Goal: Task Accomplishment & Management: Use online tool/utility

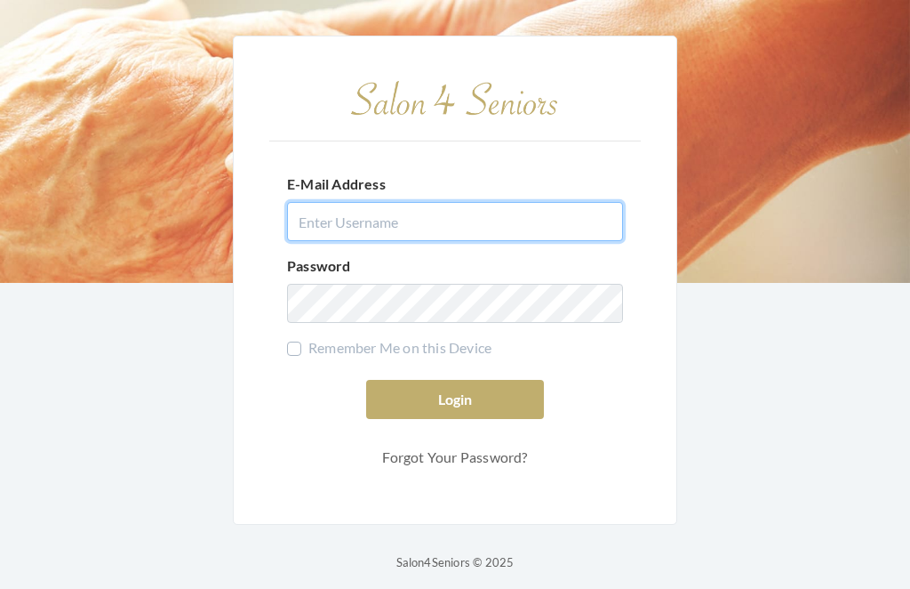
type input "dianewilson229@gmail.com"
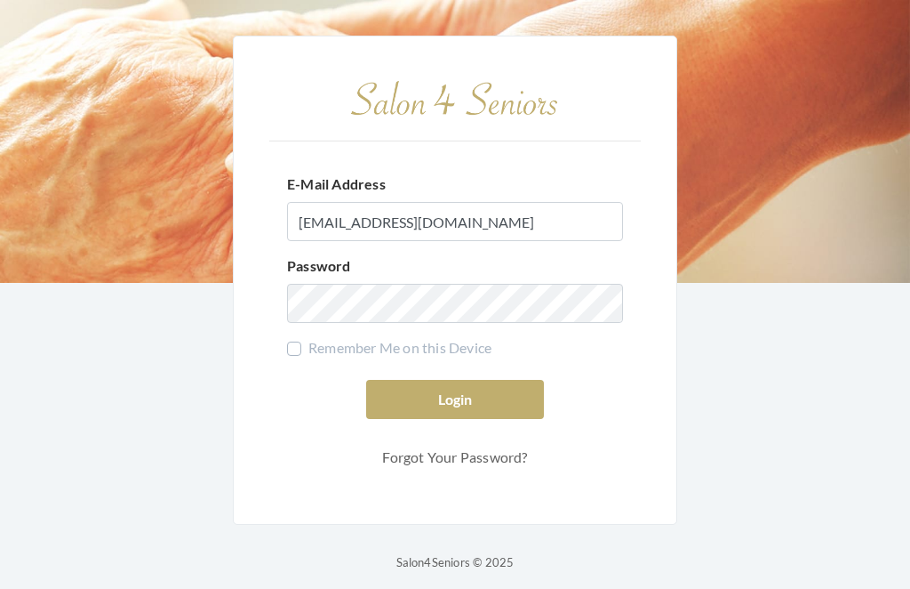
click at [455, 419] on button "Login" at bounding box center [455, 399] width 178 height 39
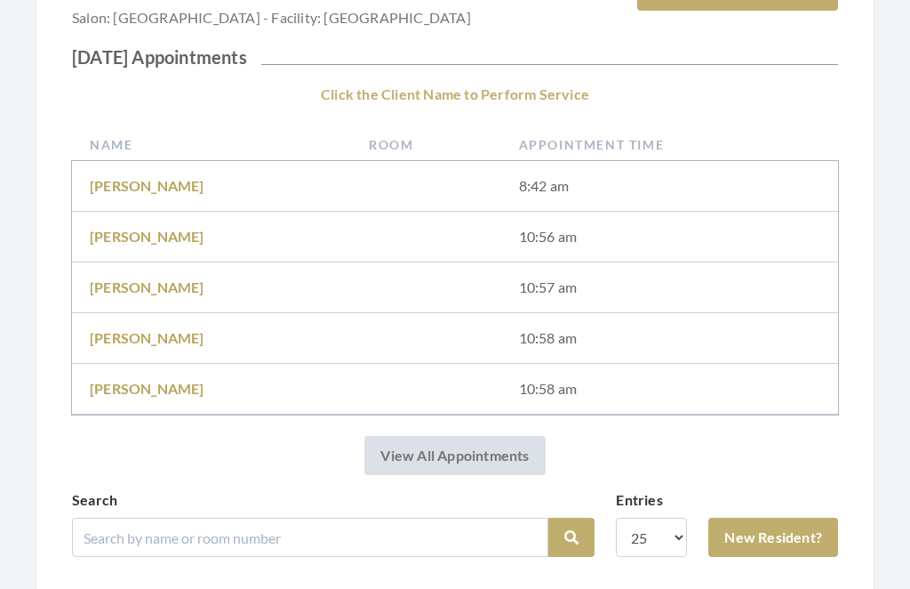
scroll to position [237, 0]
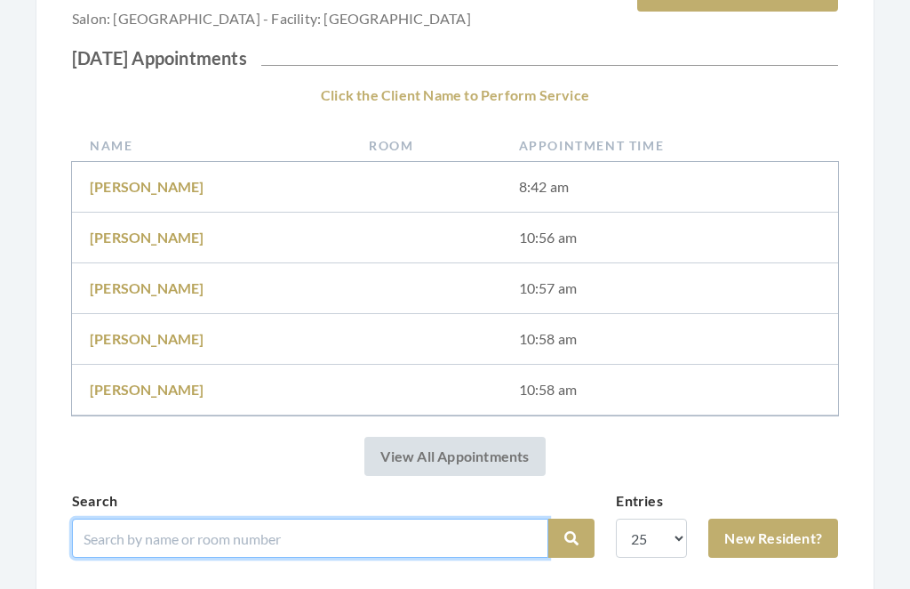
click at [258, 531] on input "search" at bounding box center [310, 537] width 477 height 39
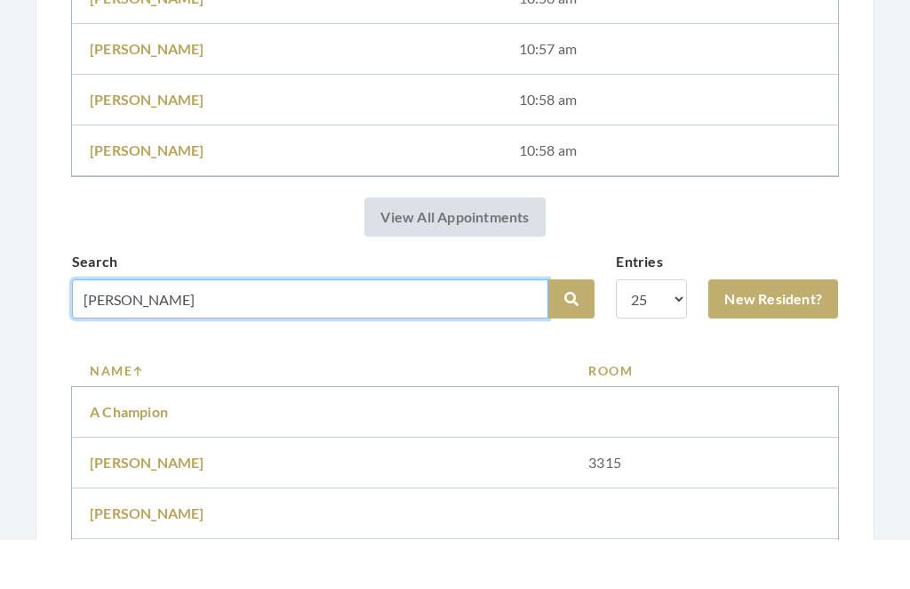
type input "Jones"
click at [572, 328] on button "Search" at bounding box center [572, 347] width 46 height 39
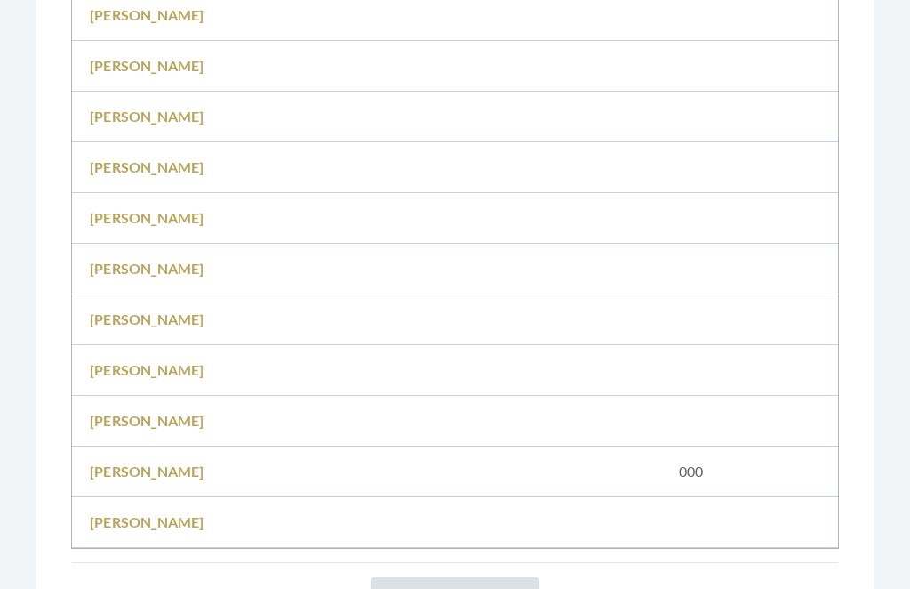
scroll to position [1071, 0]
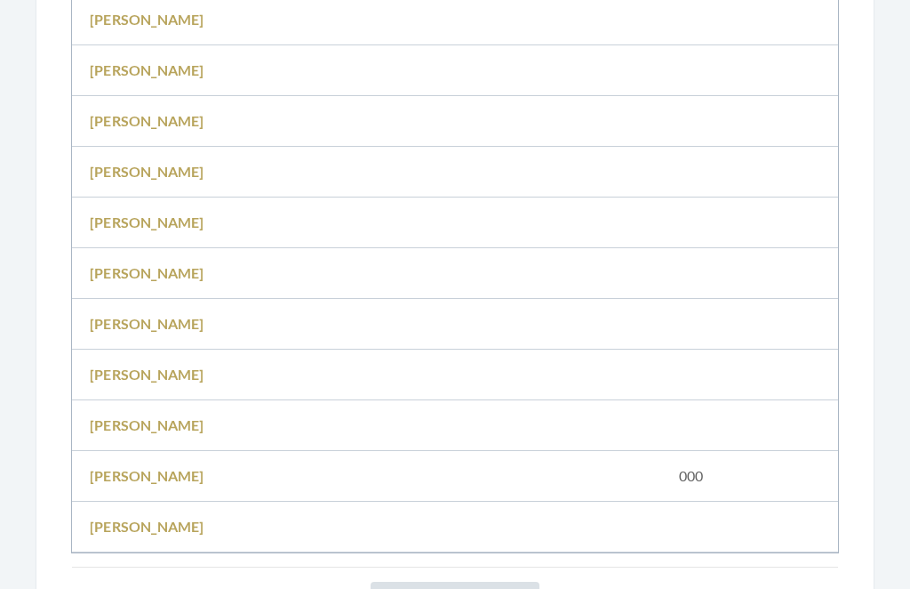
click at [128, 431] on link "[PERSON_NAME]" at bounding box center [147, 425] width 115 height 17
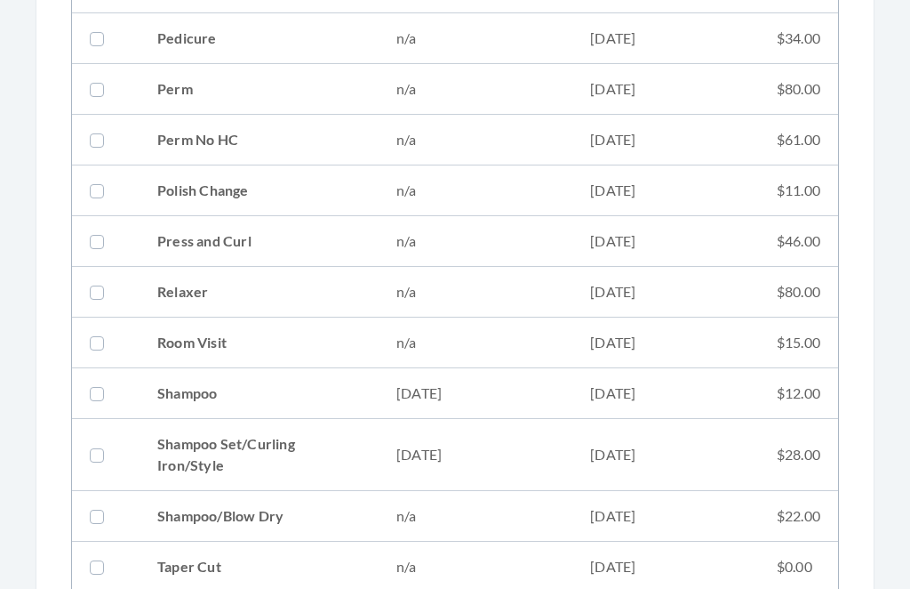
scroll to position [1856, 0]
click at [252, 453] on td "Shampoo Set/Curling Iron/Style" at bounding box center [259, 455] width 239 height 72
checkbox input "true"
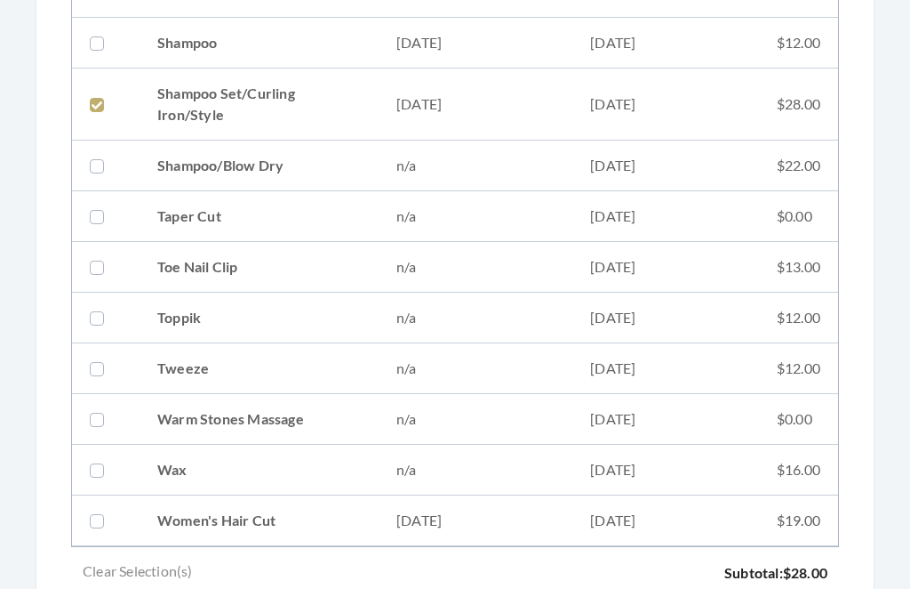
scroll to position [2209, 0]
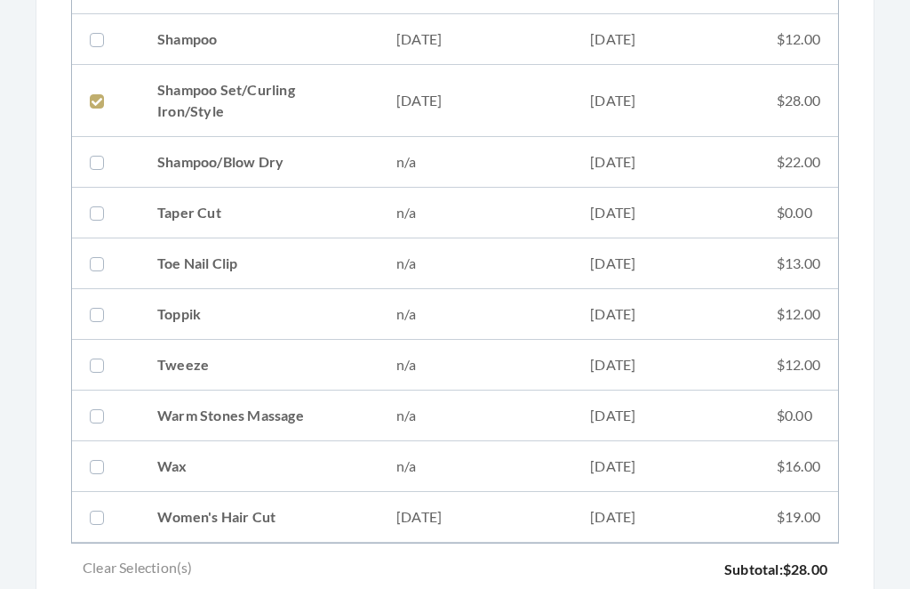
click at [316, 516] on td "Women's Hair Cut" at bounding box center [259, 517] width 239 height 51
checkbox input "true"
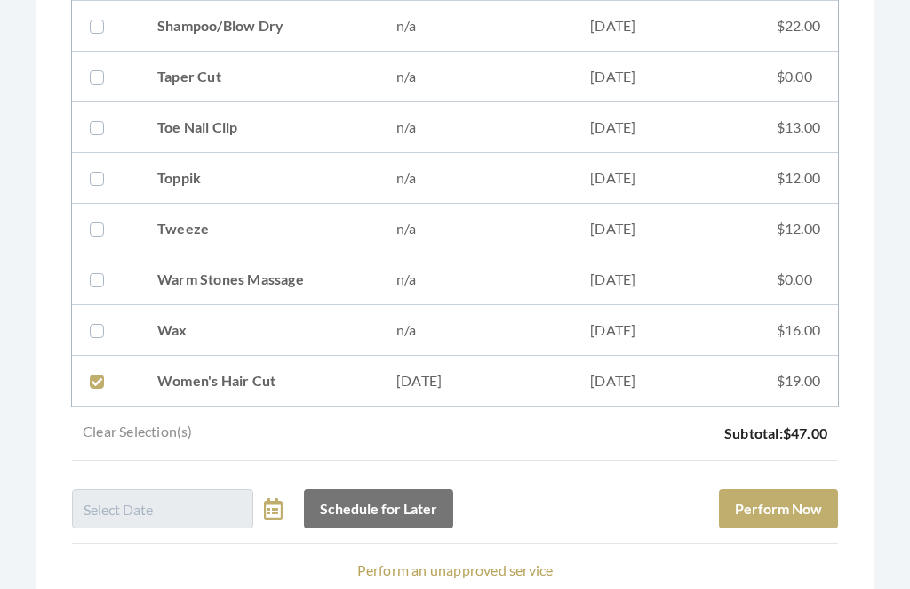
scroll to position [2406, 0]
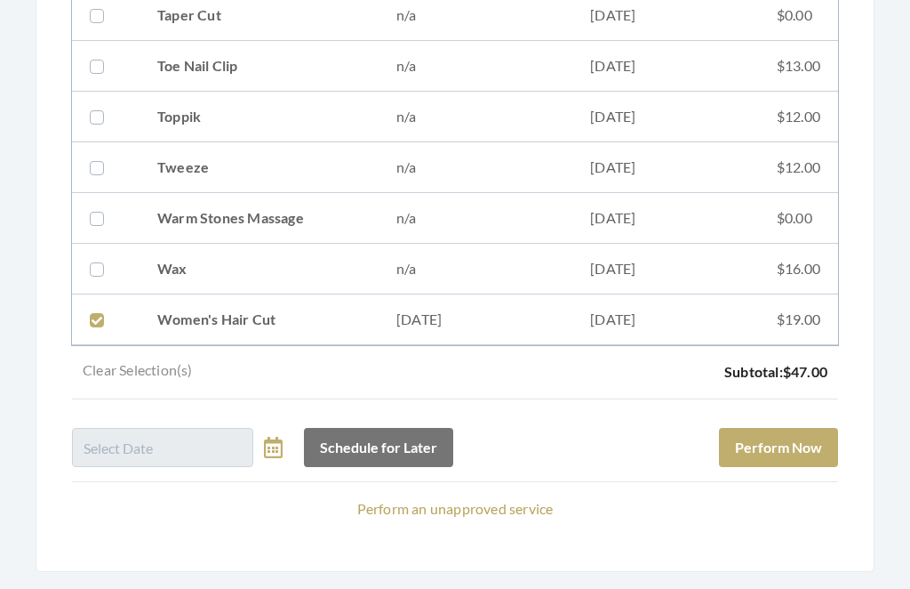
click at [777, 452] on button "Perform Now" at bounding box center [778, 448] width 119 height 39
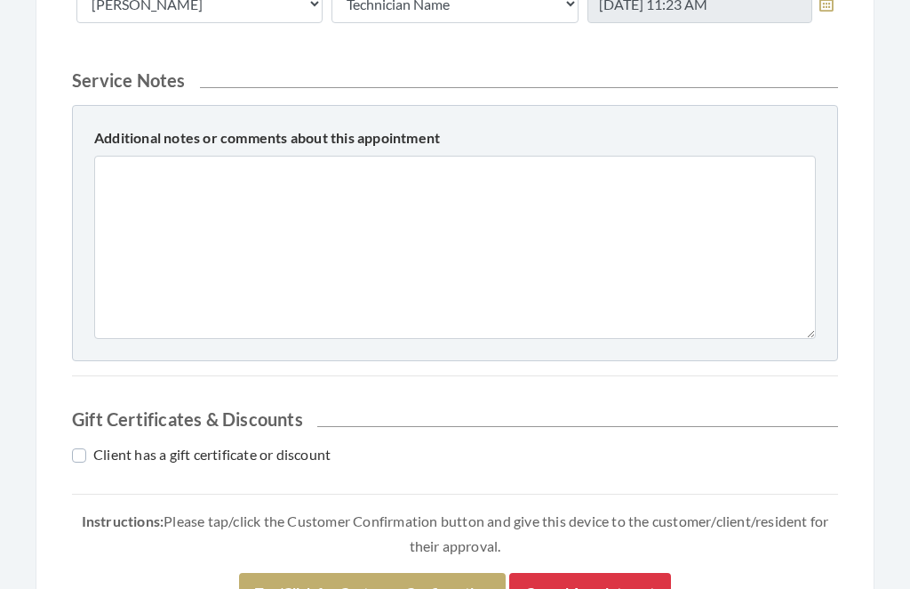
scroll to position [837, 0]
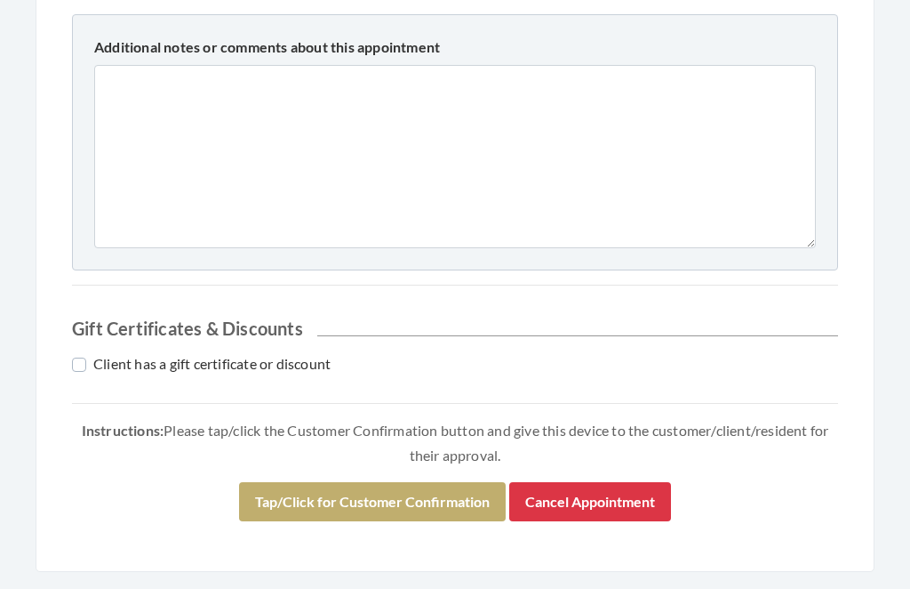
click at [397, 501] on button "Tap/Click for Customer Confirmation" at bounding box center [372, 502] width 267 height 39
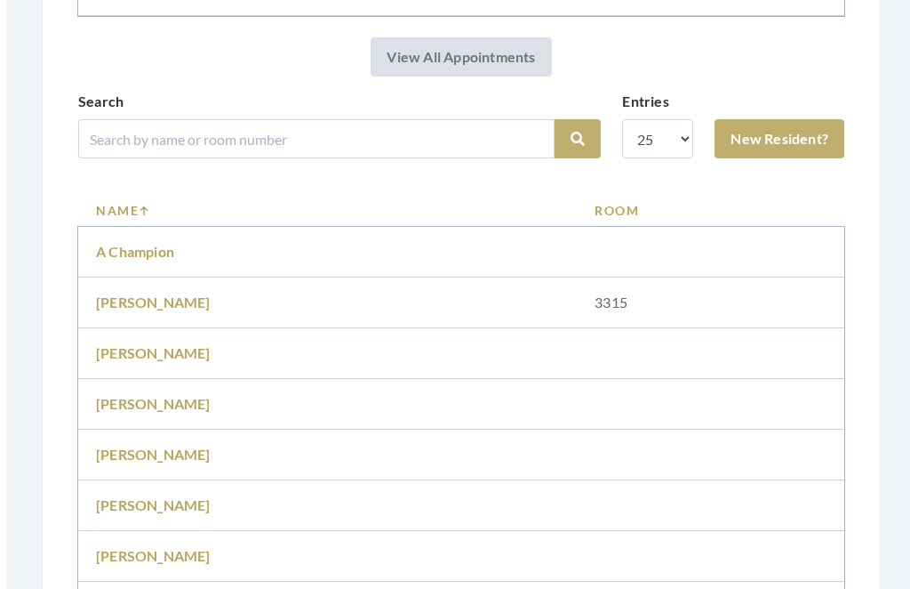
scroll to position [755, 0]
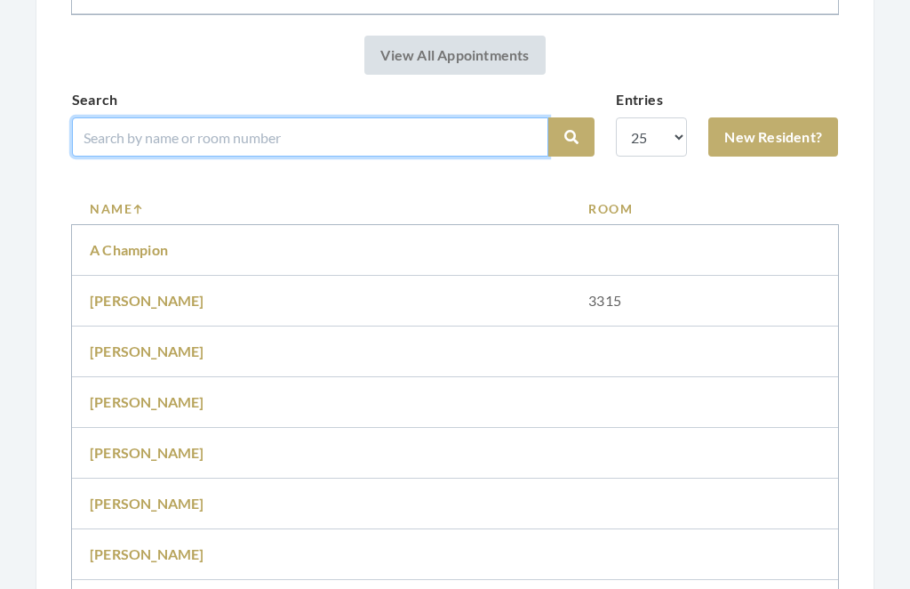
click at [223, 133] on input "search" at bounding box center [310, 136] width 477 height 39
type input "[PERSON_NAME]"
click at [572, 137] on button "Search" at bounding box center [572, 136] width 46 height 39
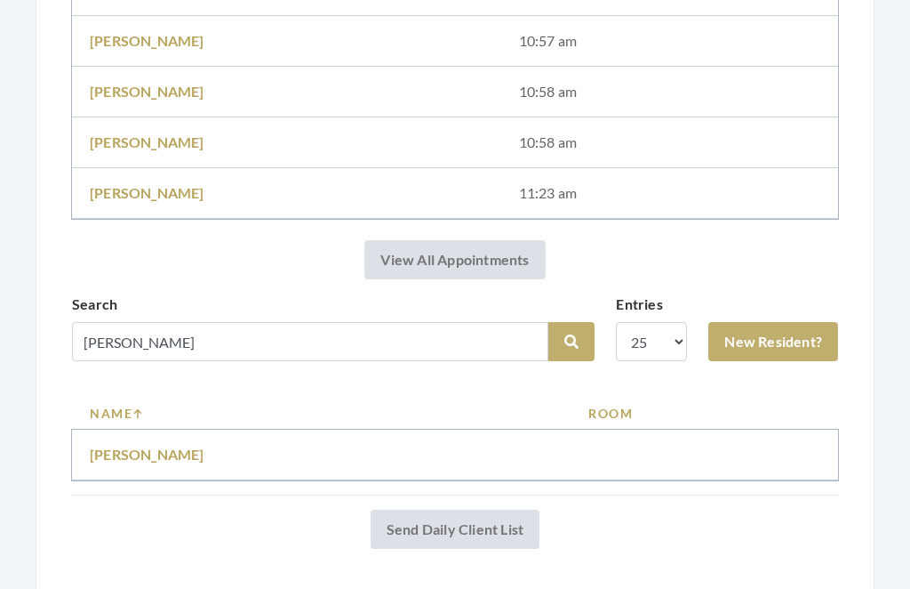
scroll to position [511, 0]
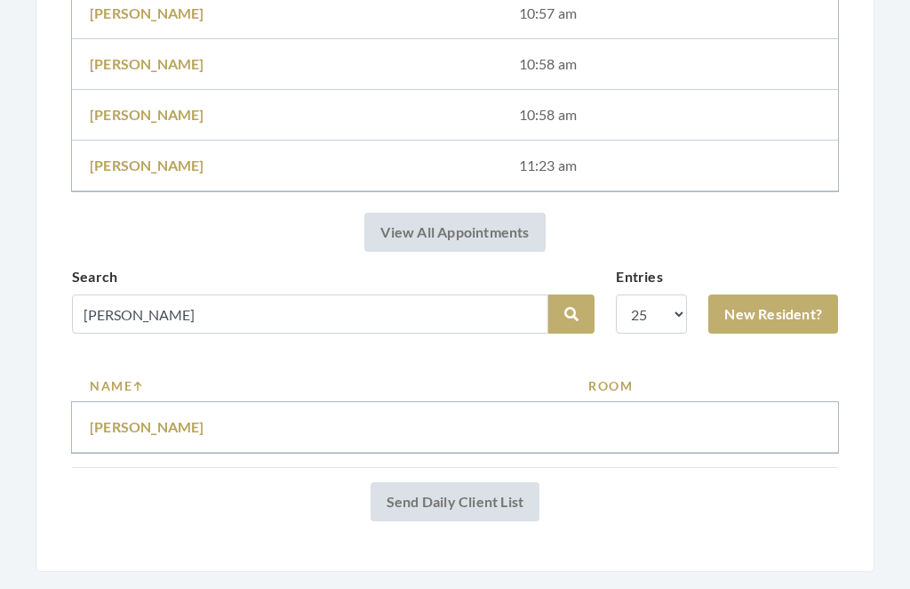
click at [121, 426] on link "[PERSON_NAME]" at bounding box center [147, 427] width 115 height 17
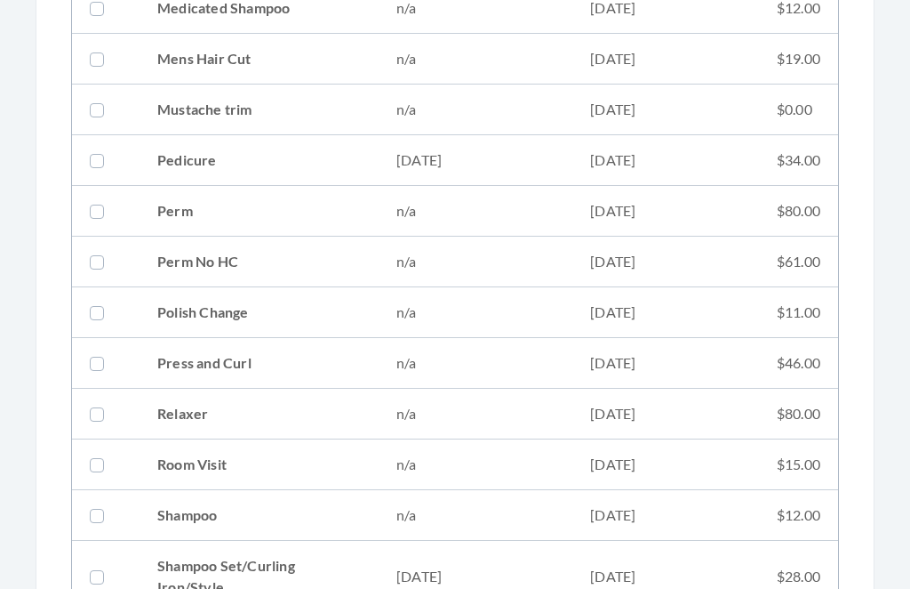
scroll to position [1739, 0]
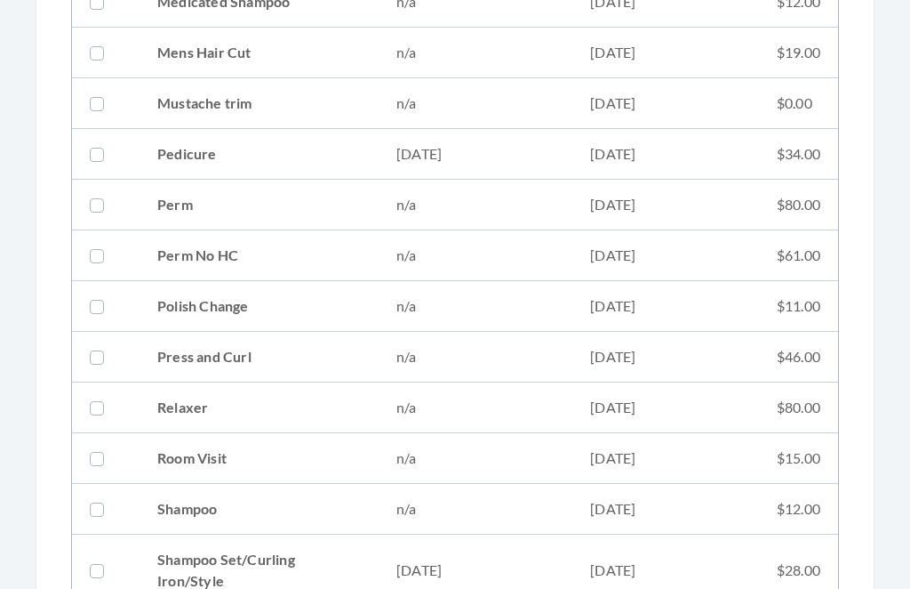
click at [235, 563] on td "Shampoo Set/Curling Iron/Style" at bounding box center [259, 571] width 239 height 72
checkbox input "true"
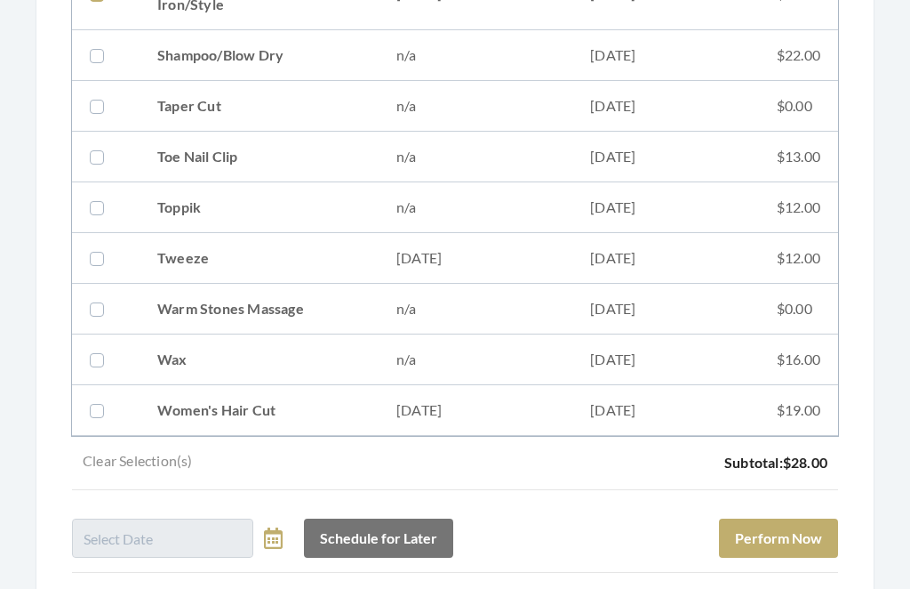
scroll to position [2338, 0]
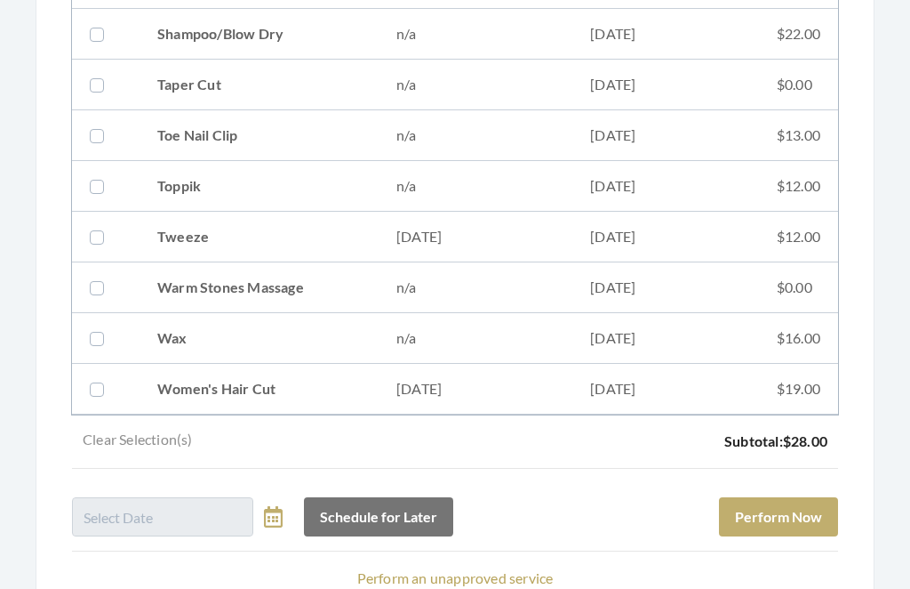
click at [227, 391] on td "Women's Hair Cut" at bounding box center [259, 389] width 239 height 51
checkbox input "true"
click at [784, 506] on button "Perform Now" at bounding box center [778, 516] width 119 height 39
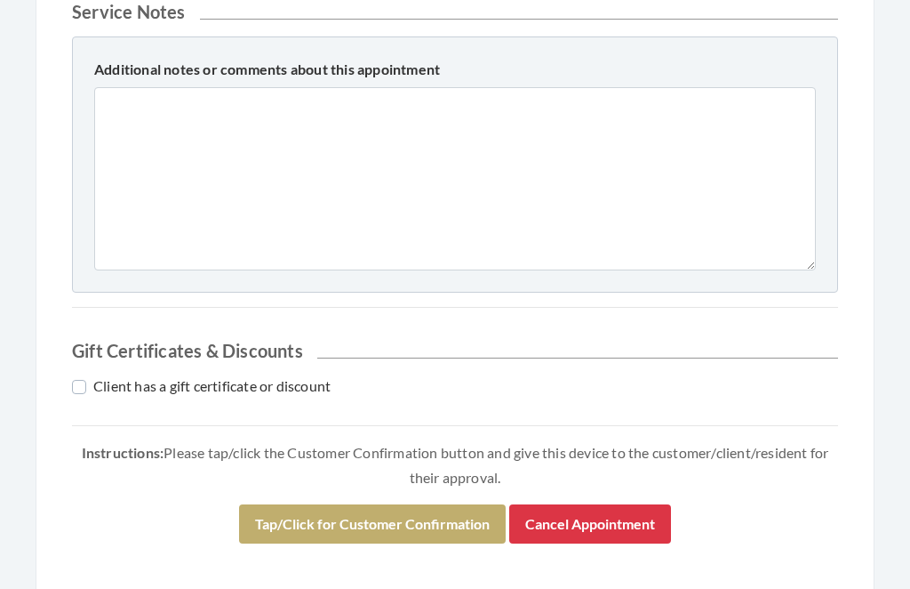
scroll to position [837, 0]
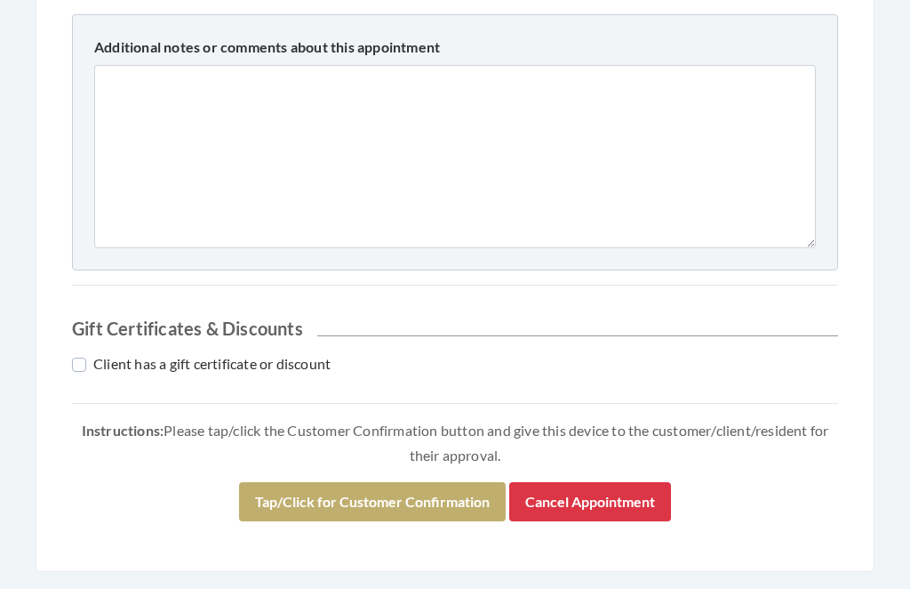
click at [300, 506] on button "Tap/Click for Customer Confirmation" at bounding box center [372, 502] width 267 height 39
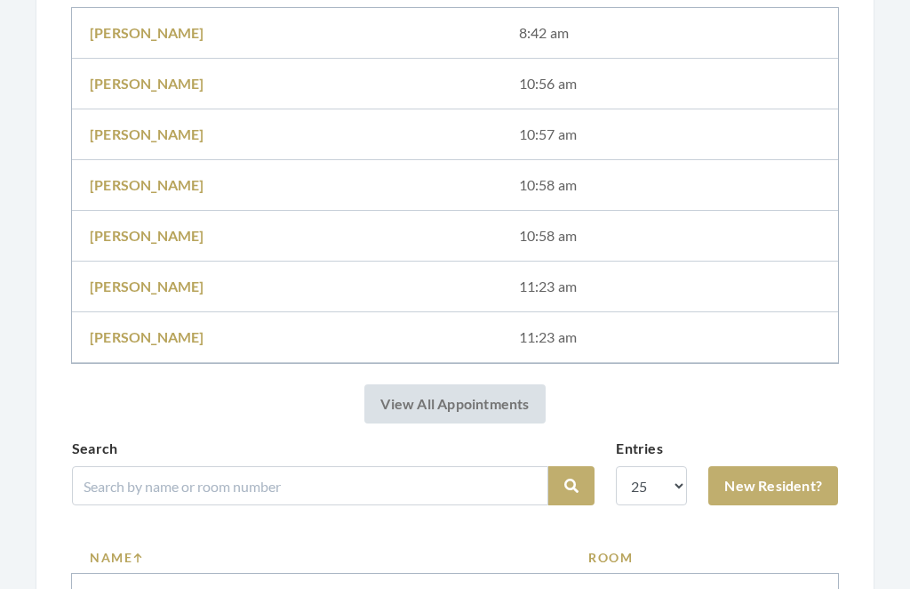
scroll to position [461, 0]
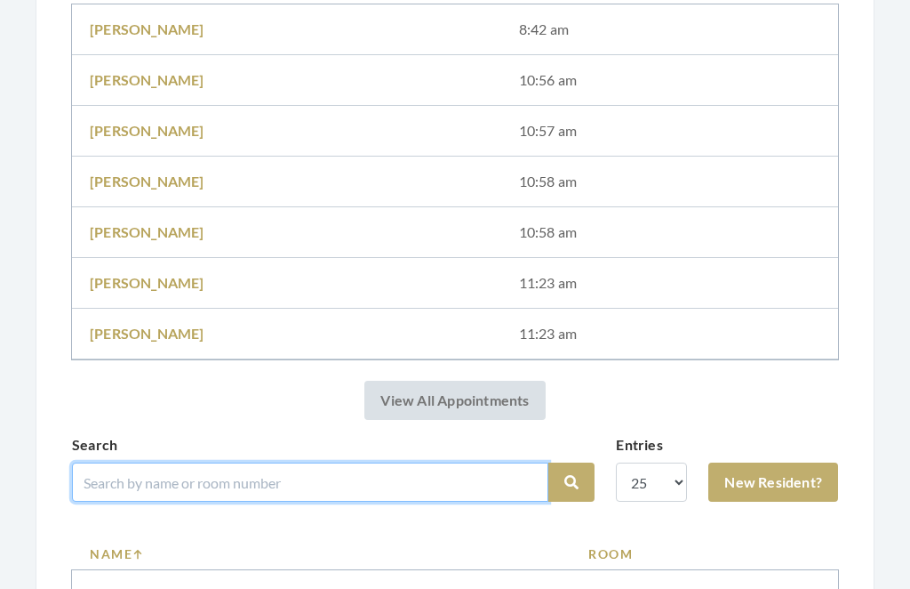
click at [168, 481] on input "search" at bounding box center [310, 481] width 477 height 39
type input "Farr"
click at [572, 482] on button "Search" at bounding box center [572, 482] width 46 height 39
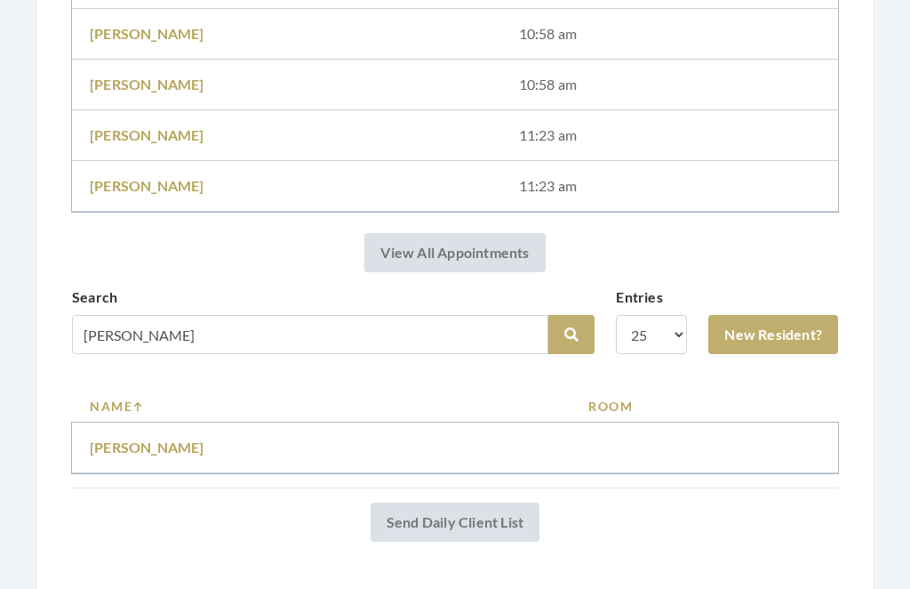
scroll to position [562, 0]
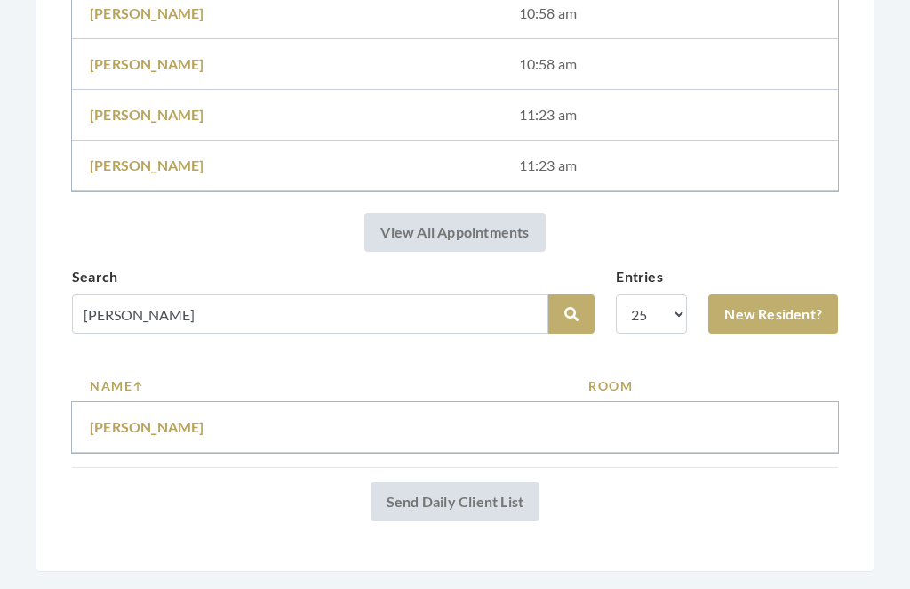
click at [148, 429] on link "Christina Farrell" at bounding box center [147, 427] width 115 height 17
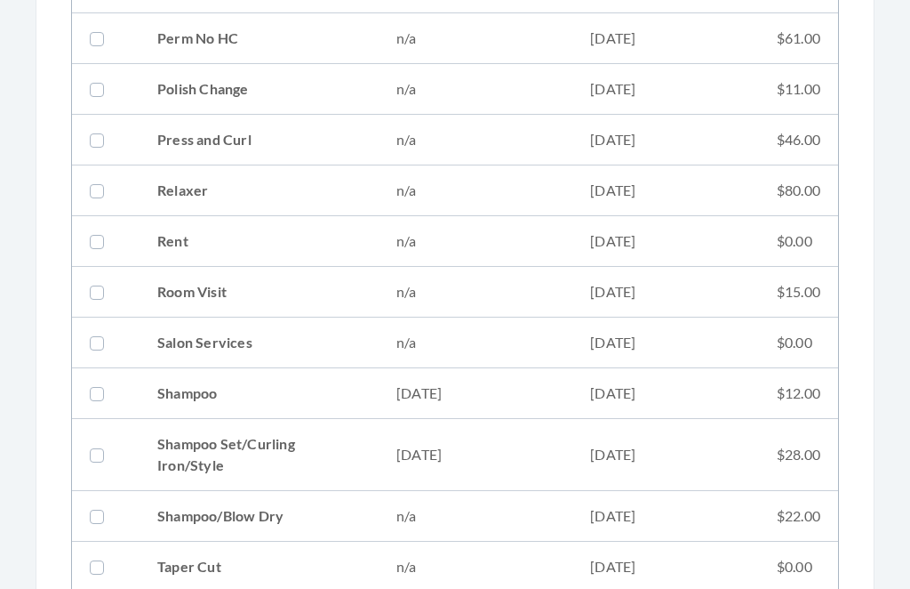
scroll to position [1969, 0]
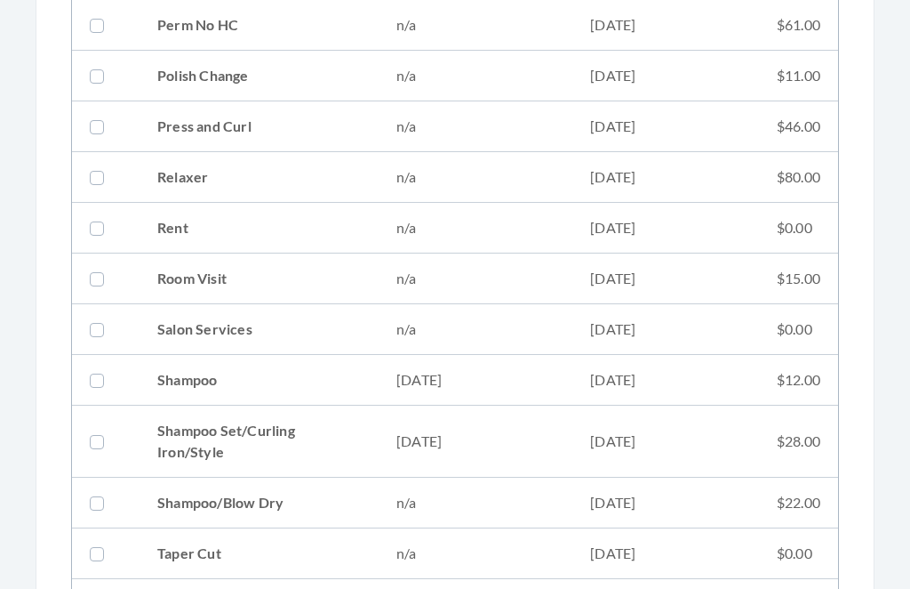
click at [192, 376] on td "Shampoo" at bounding box center [259, 381] width 239 height 51
checkbox input "true"
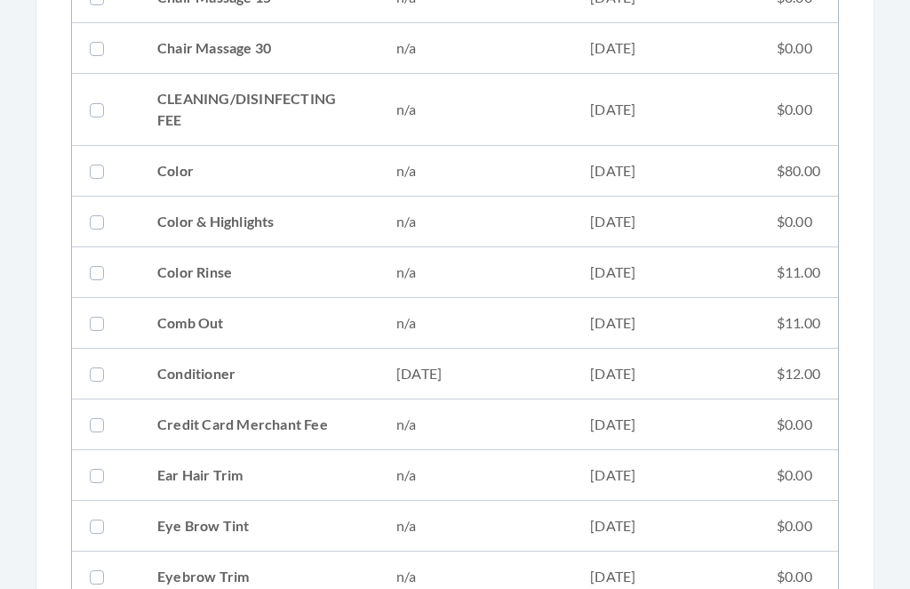
scroll to position [647, 0]
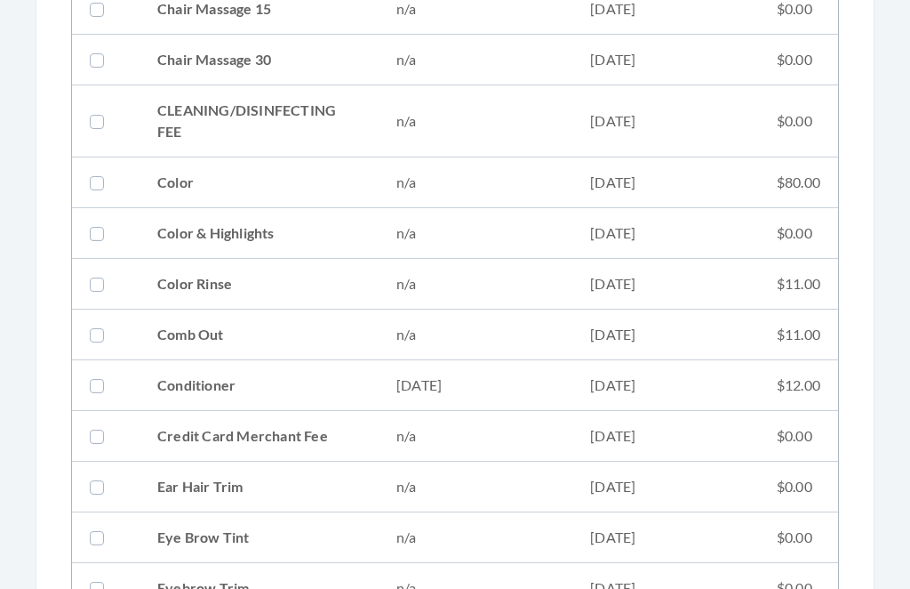
click at [213, 381] on td "Conditioner" at bounding box center [259, 385] width 239 height 51
checkbox input "true"
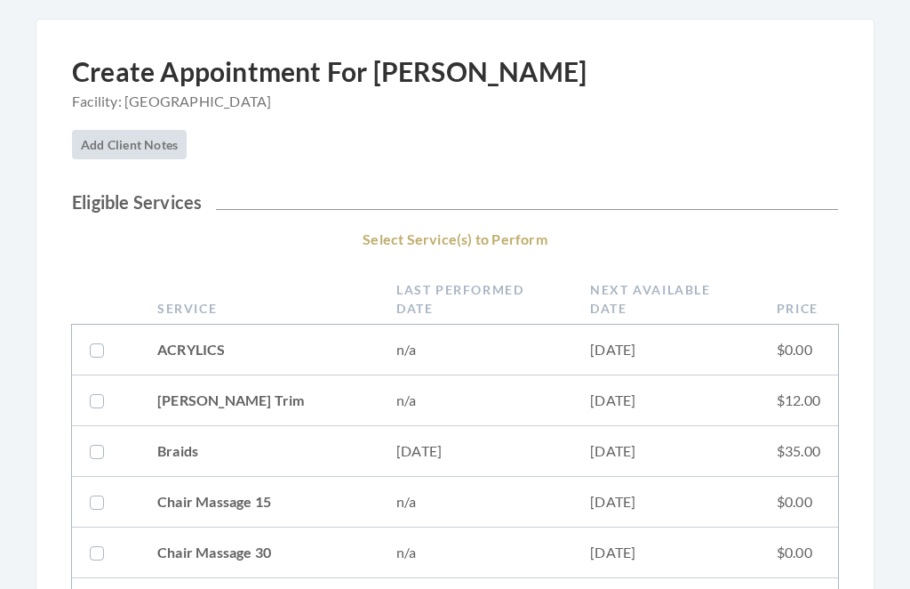
scroll to position [154, 0]
click at [172, 450] on td "Braids" at bounding box center [259, 452] width 239 height 51
checkbox input "true"
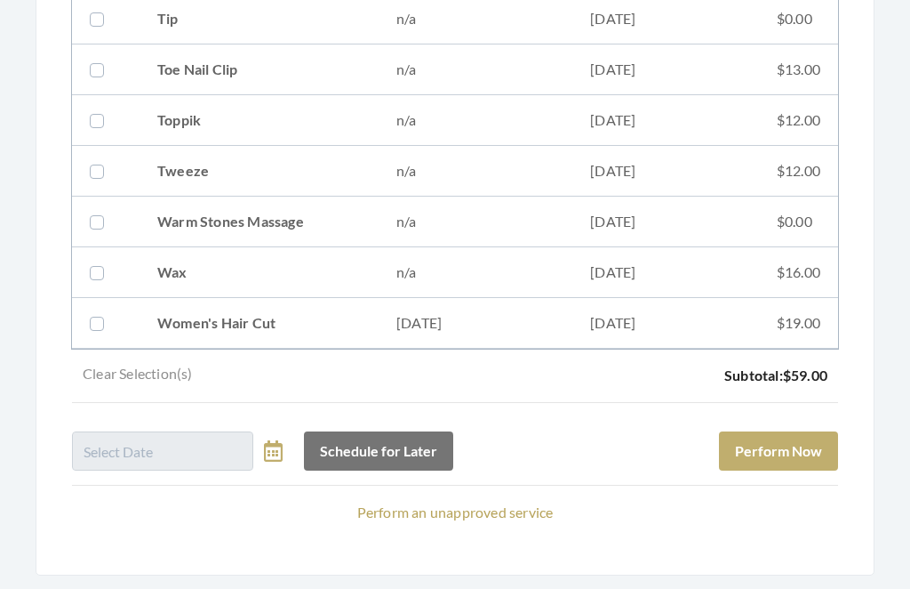
scroll to position [2558, 0]
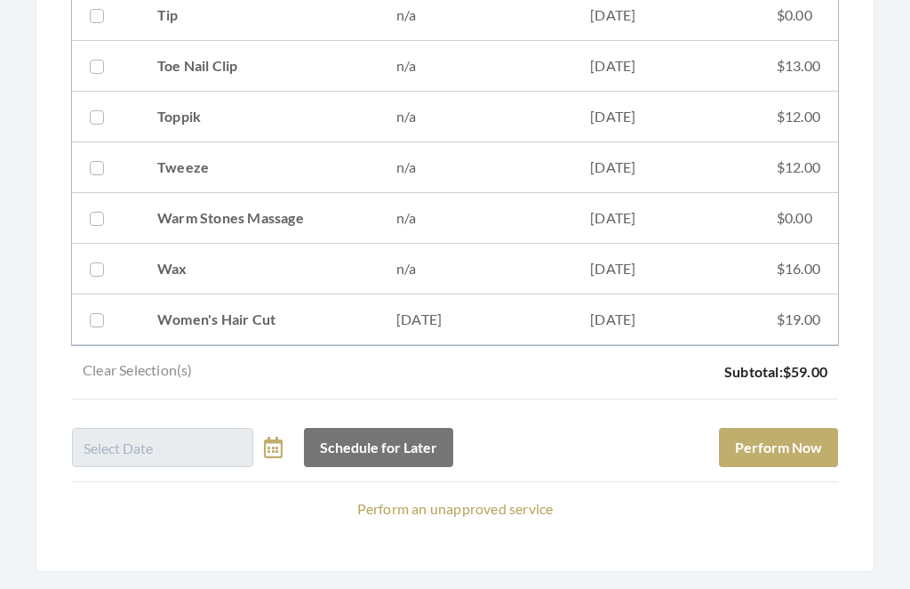
click at [785, 446] on button "Perform Now" at bounding box center [778, 448] width 119 height 39
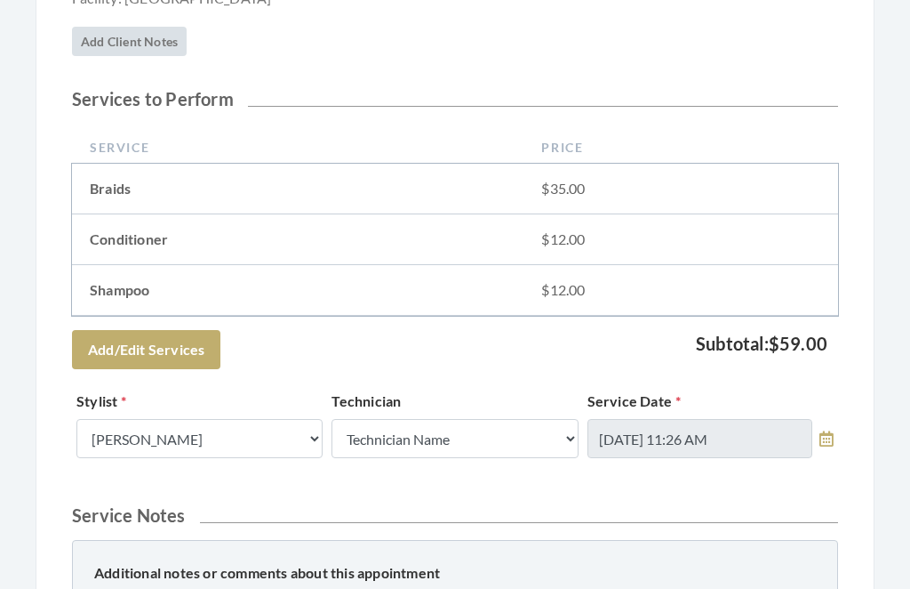
scroll to position [887, 0]
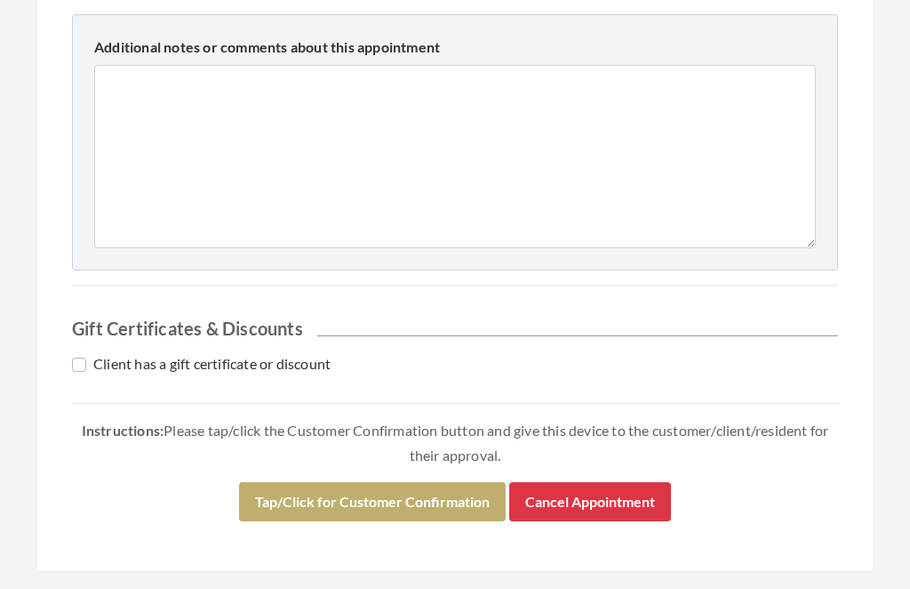
click at [382, 501] on button "Tap/Click for Customer Confirmation" at bounding box center [372, 502] width 267 height 39
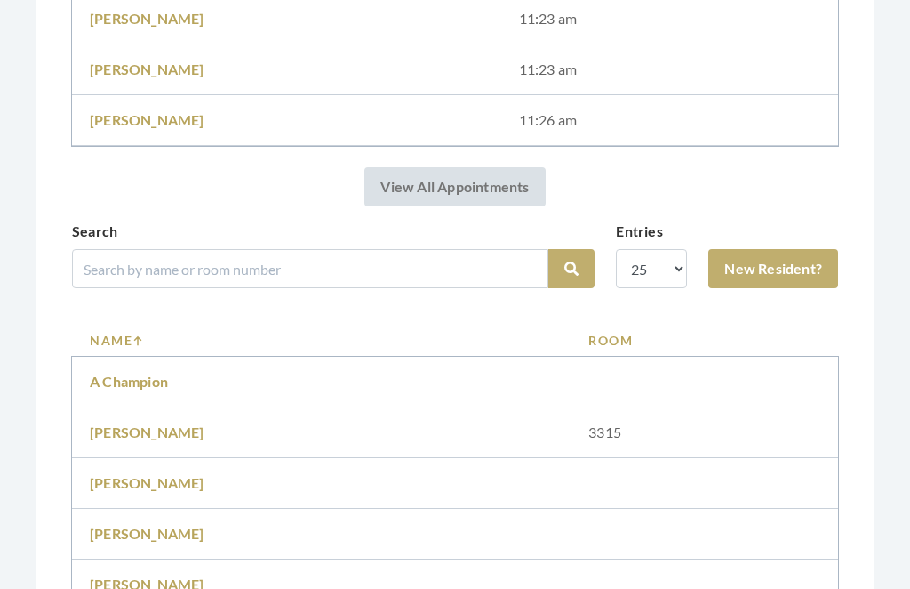
scroll to position [667, 0]
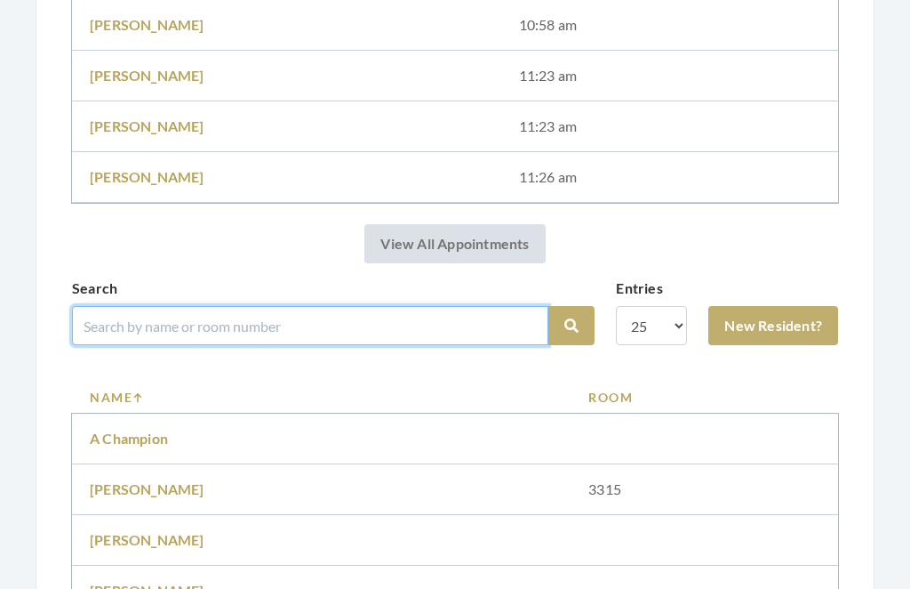
click at [161, 324] on input "search" at bounding box center [310, 326] width 477 height 39
type input "Smith"
click at [572, 325] on button "Search" at bounding box center [572, 326] width 46 height 39
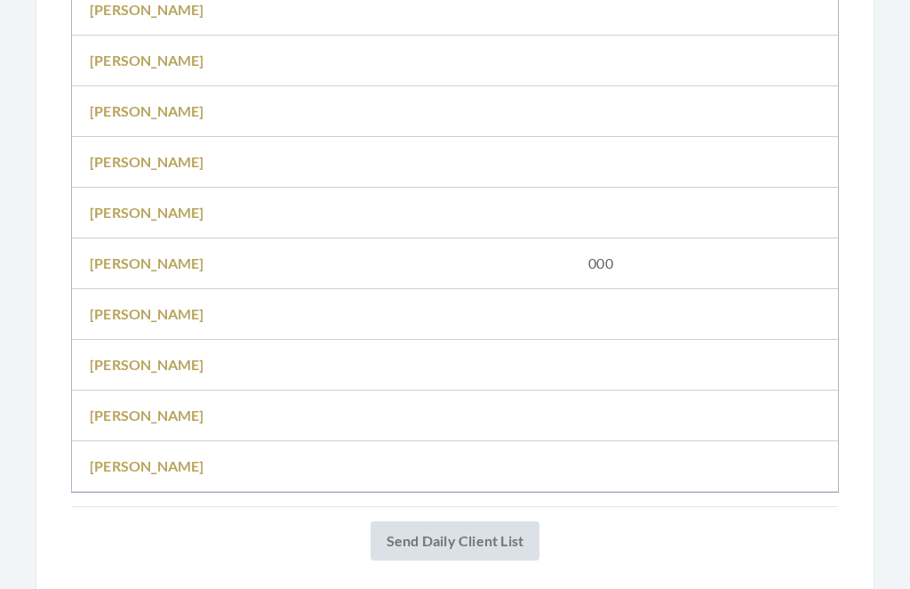
scroll to position [1433, 0]
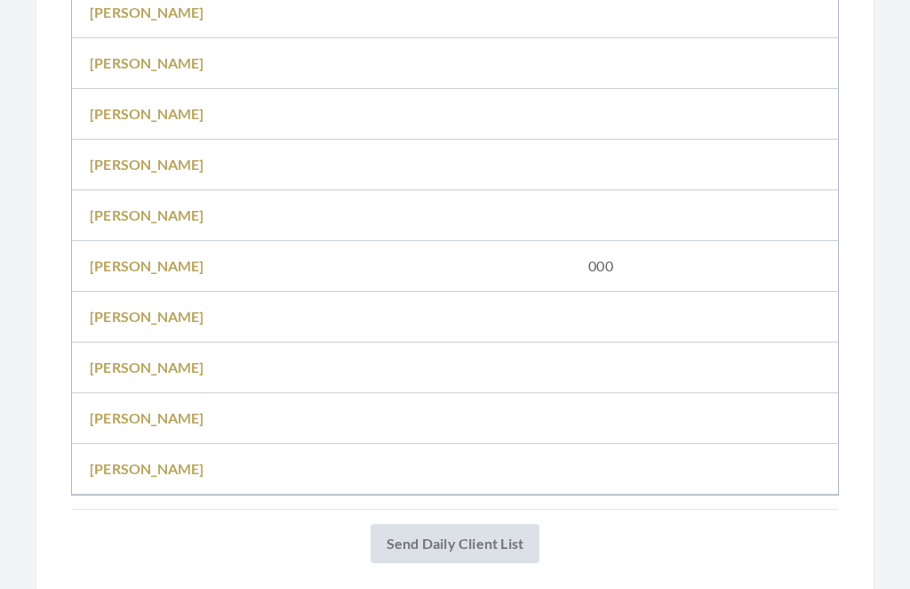
click at [109, 366] on link "[PERSON_NAME]" at bounding box center [147, 366] width 115 height 17
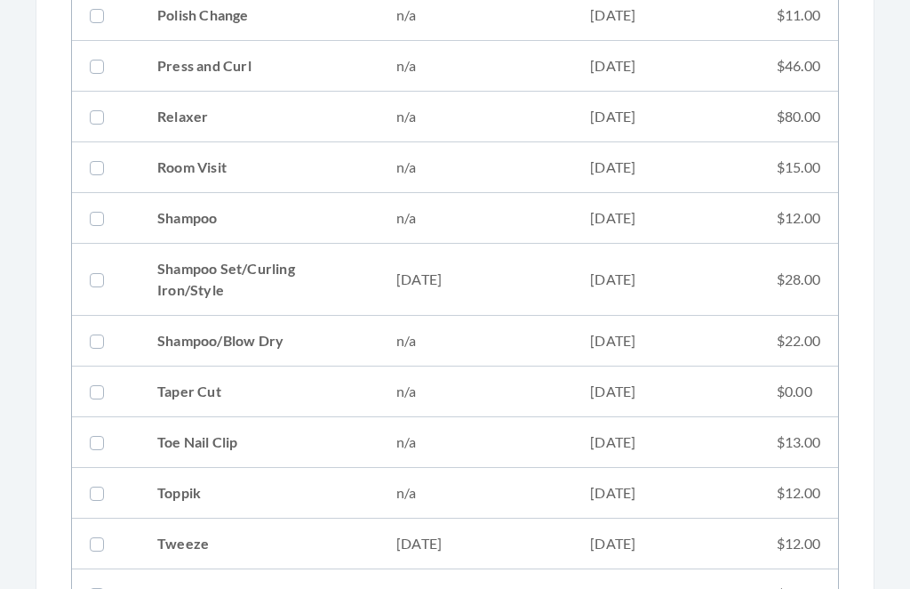
click at [248, 281] on td "Shampoo Set/Curling Iron/Style" at bounding box center [259, 281] width 239 height 72
checkbox input "true"
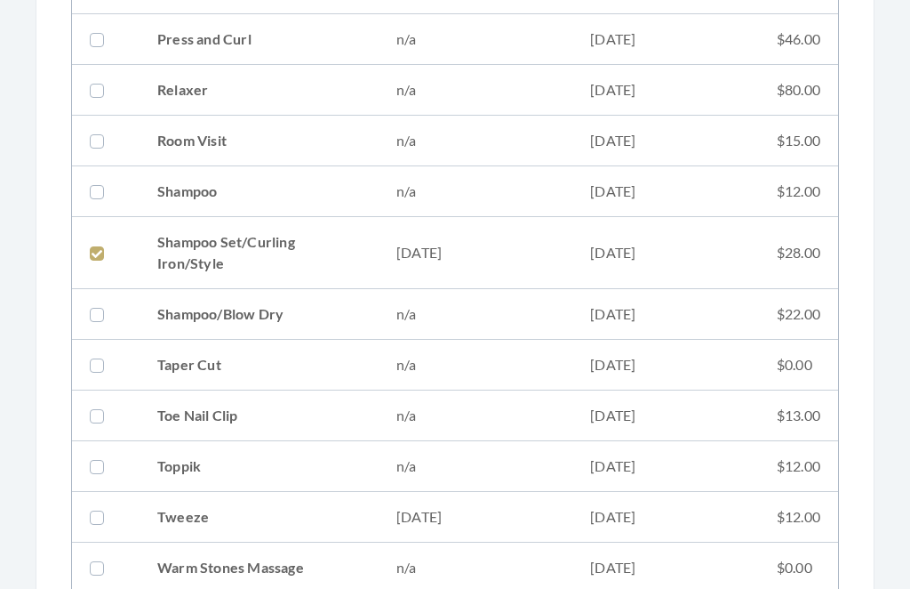
scroll to position [2406, 0]
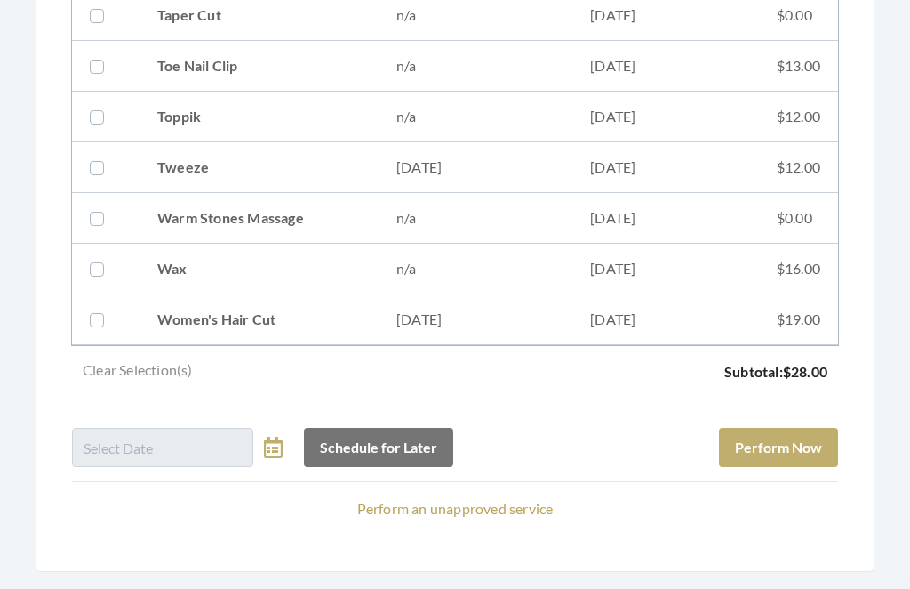
click at [793, 449] on button "Perform Now" at bounding box center [778, 448] width 119 height 39
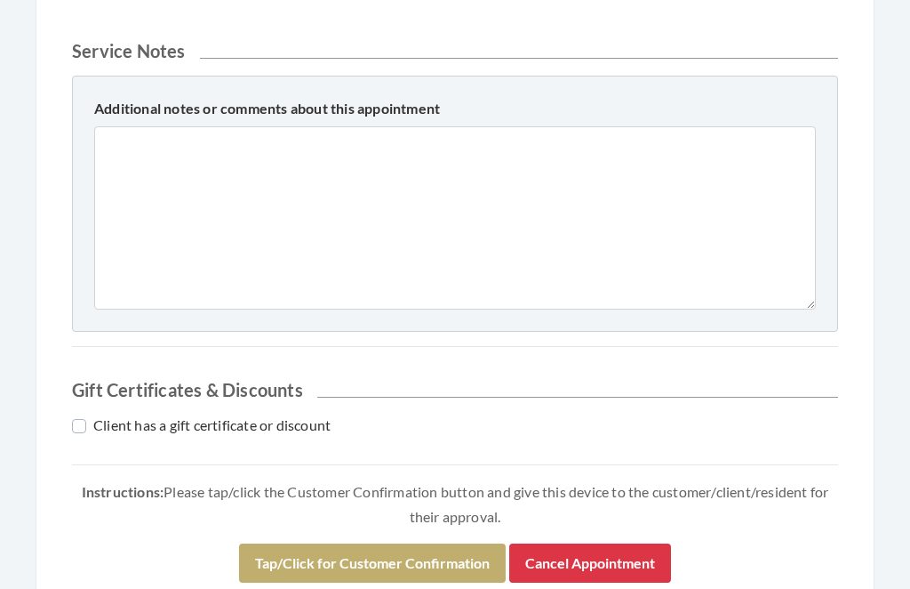
scroll to position [786, 0]
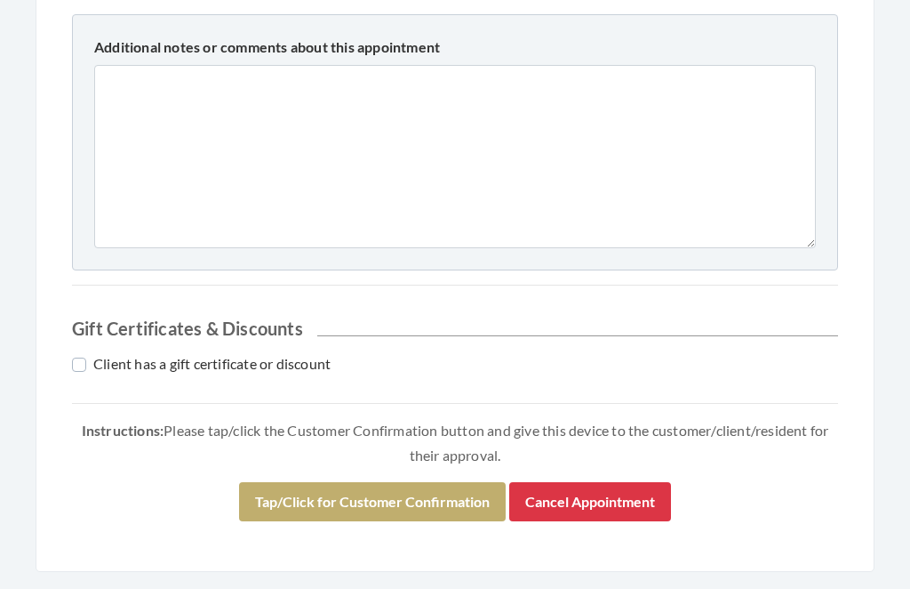
click at [390, 499] on button "Tap/Click for Customer Confirmation" at bounding box center [372, 502] width 267 height 39
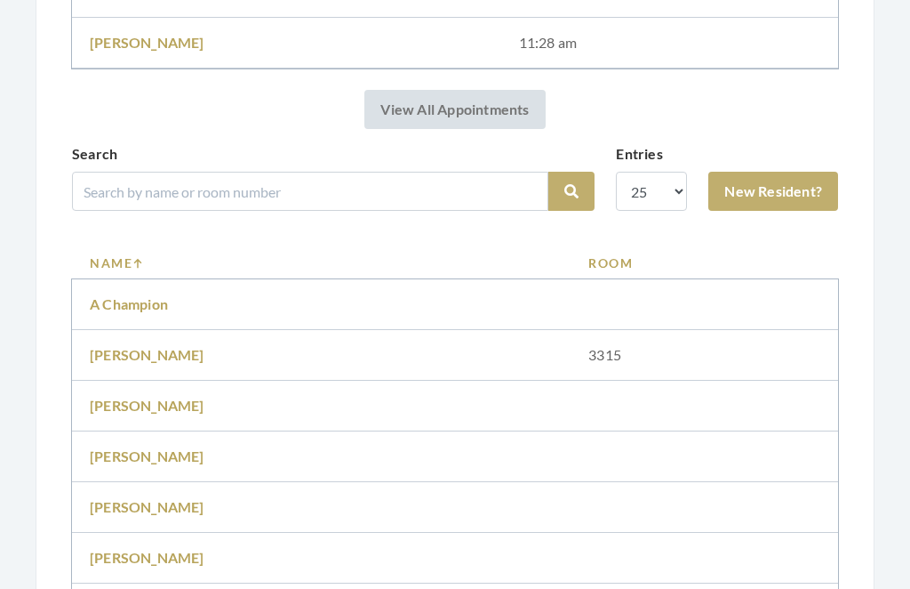
scroll to position [857, 0]
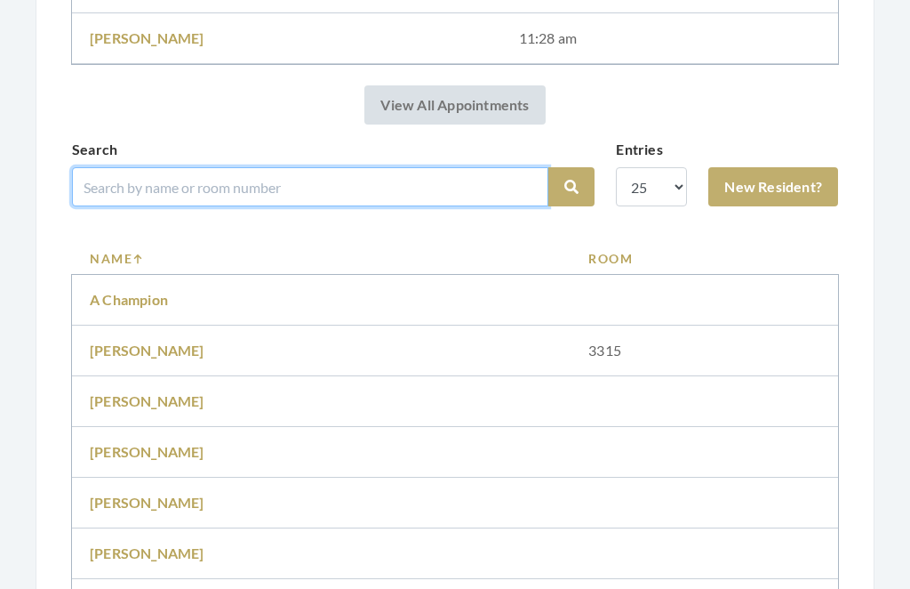
click at [190, 179] on input "search" at bounding box center [310, 186] width 477 height 39
type input "[PERSON_NAME]"
click at [572, 187] on button "Search" at bounding box center [572, 186] width 46 height 39
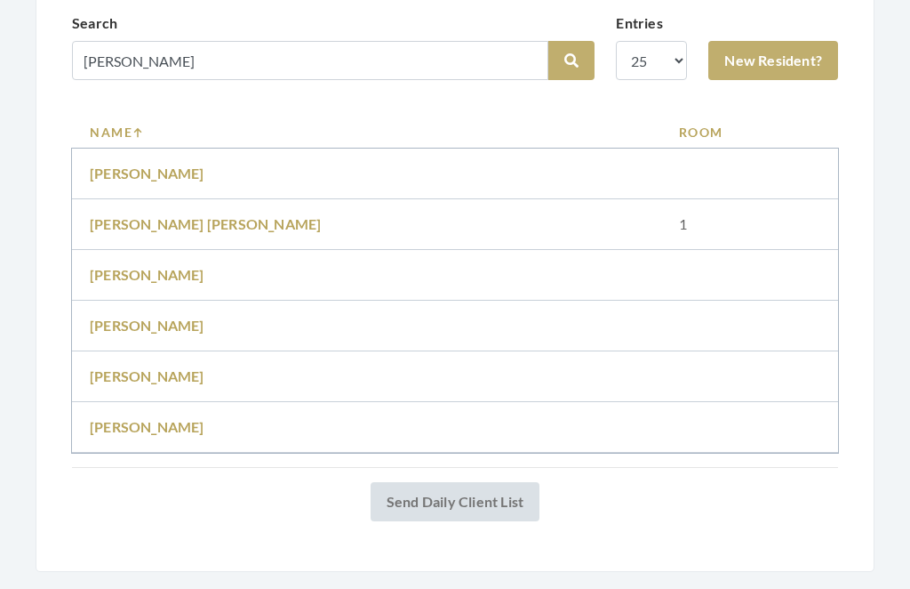
scroll to position [917, 0]
click at [153, 318] on link "[PERSON_NAME]" at bounding box center [147, 325] width 115 height 17
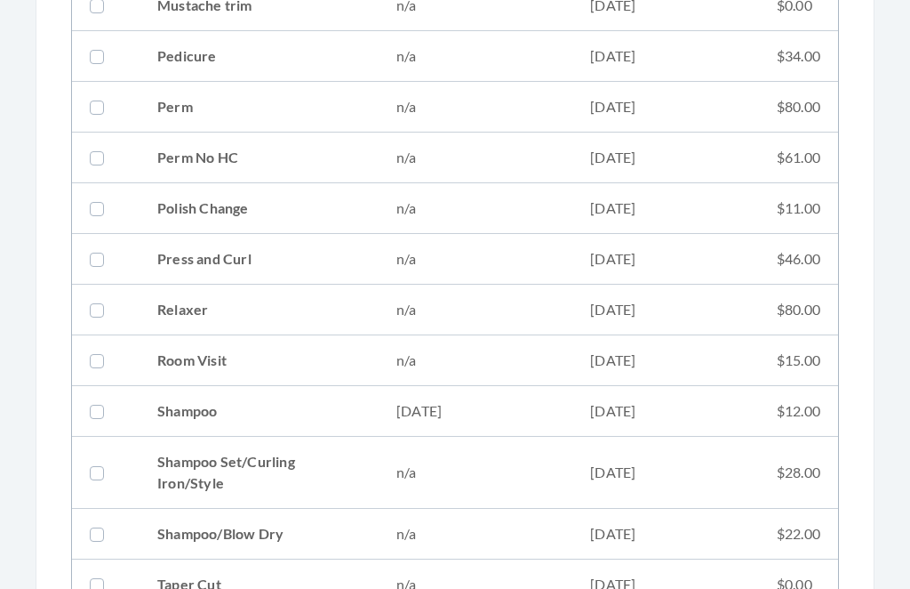
scroll to position [1843, 0]
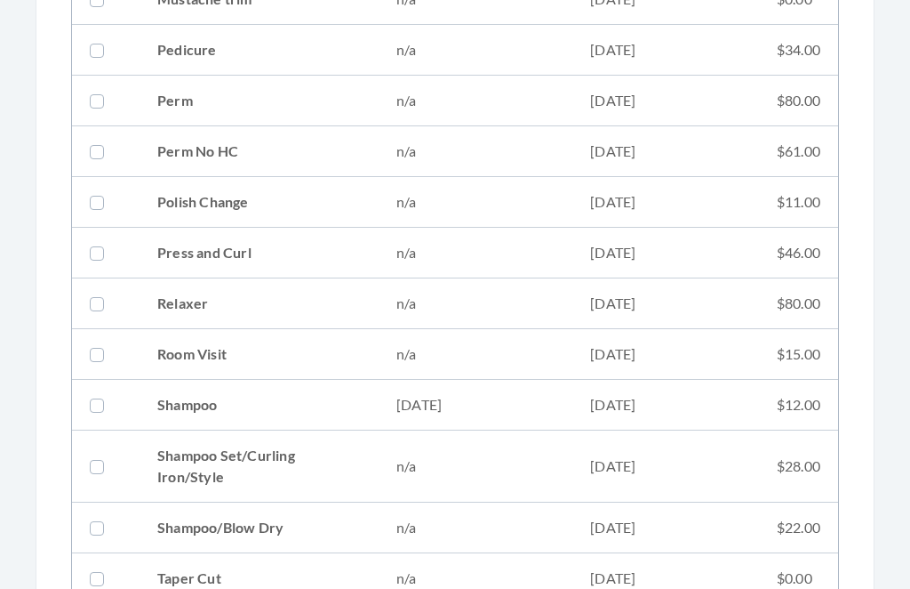
click at [189, 405] on td "Shampoo" at bounding box center [259, 406] width 239 height 51
checkbox input "true"
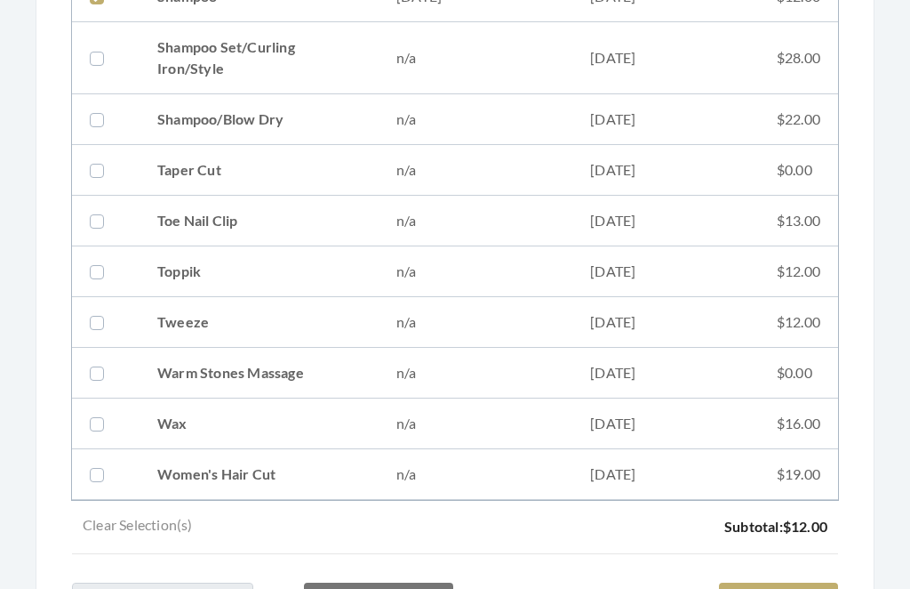
scroll to position [2406, 0]
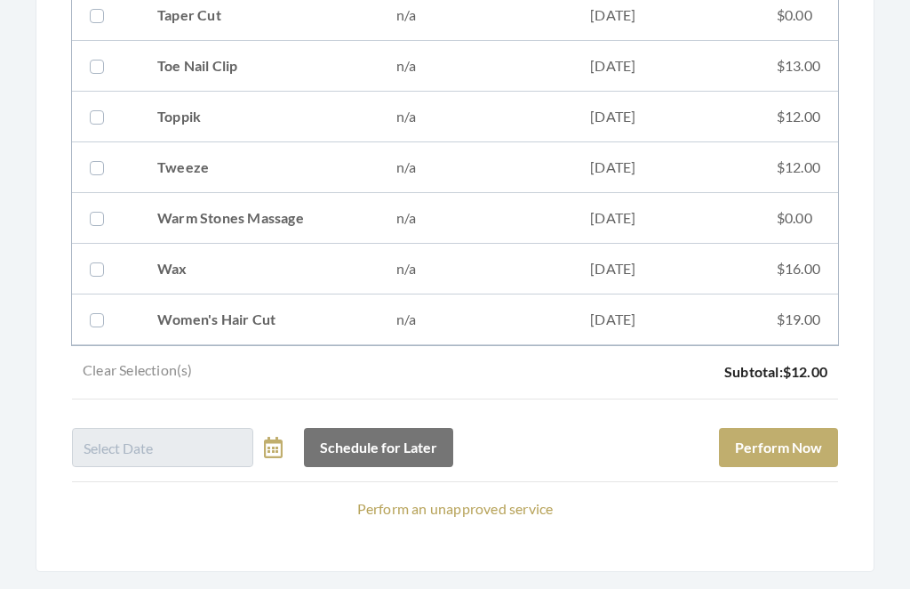
click at [792, 453] on button "Perform Now" at bounding box center [778, 448] width 119 height 39
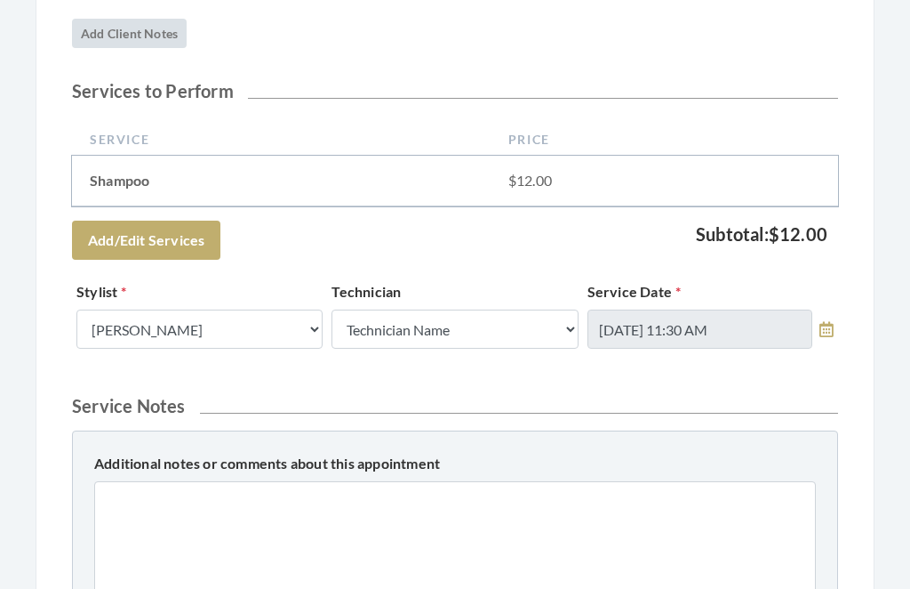
scroll to position [786, 0]
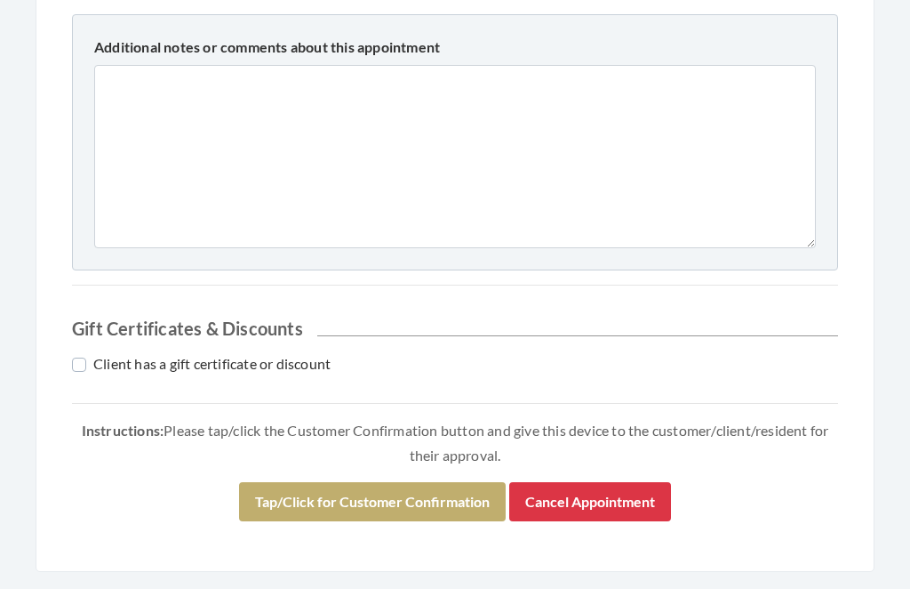
click at [383, 492] on button "Tap/Click for Customer Confirmation" at bounding box center [372, 502] width 267 height 39
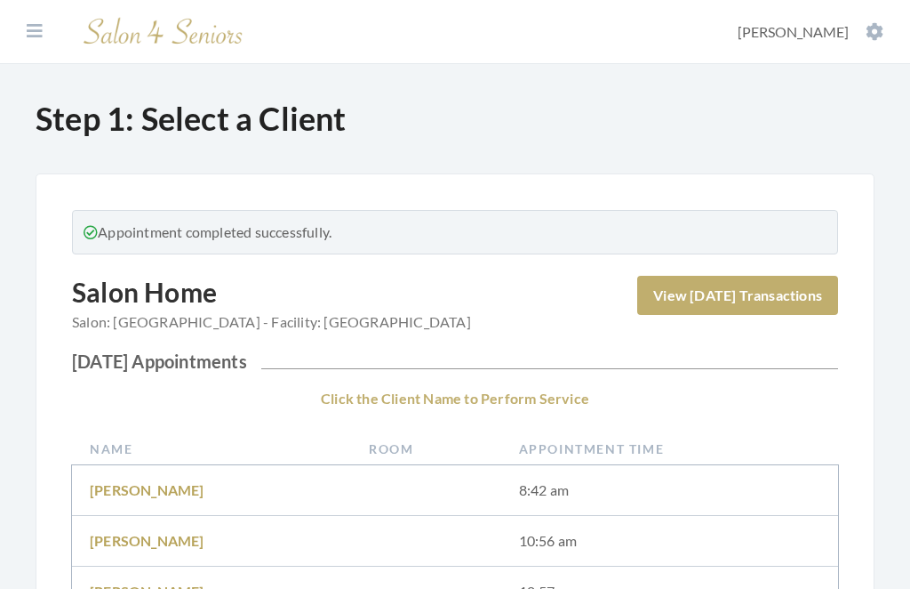
click at [855, 23] on button "[PERSON_NAME]" at bounding box center [811, 32] width 156 height 20
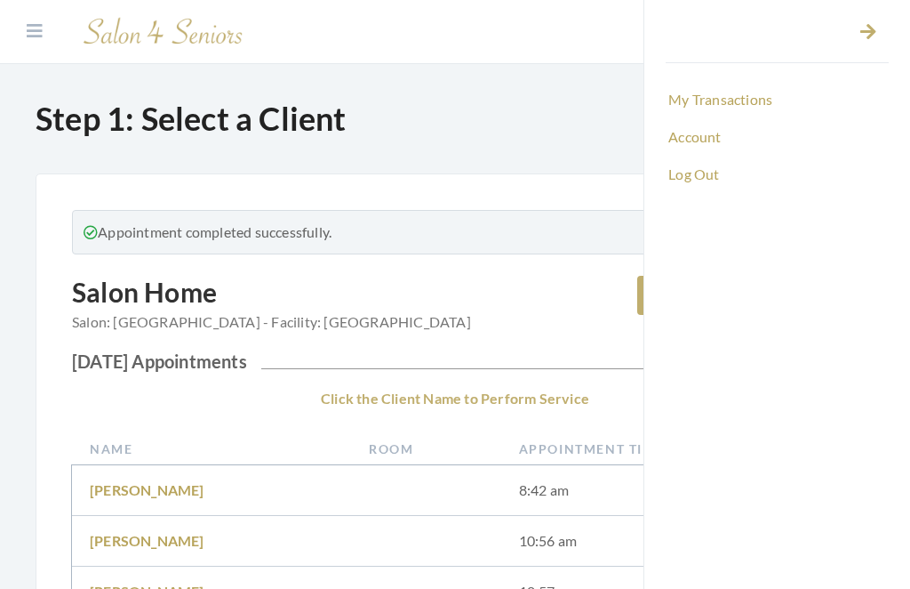
click at [681, 174] on link "Log Out" at bounding box center [777, 174] width 223 height 30
